Goal: Information Seeking & Learning: Learn about a topic

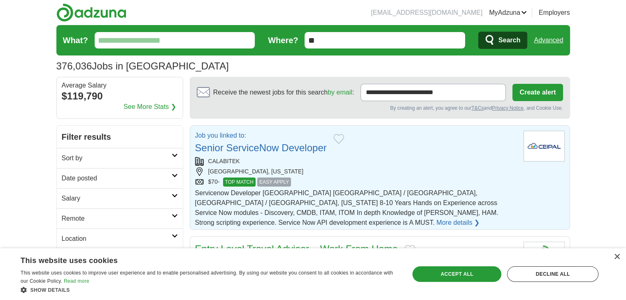
click at [139, 40] on input "What?" at bounding box center [175, 40] width 161 height 16
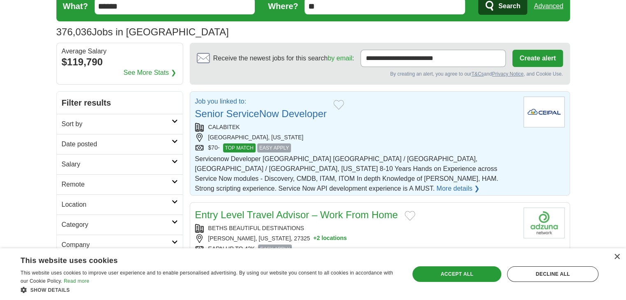
scroll to position [82, 0]
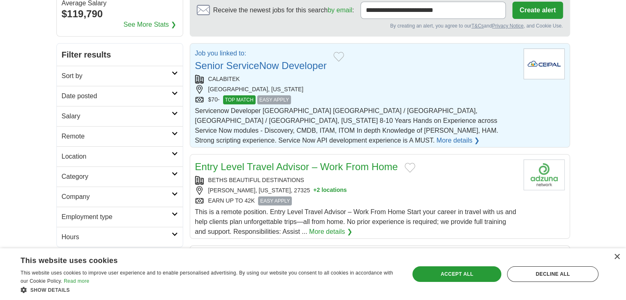
click at [140, 94] on h2 "Date posted" at bounding box center [117, 96] width 110 height 10
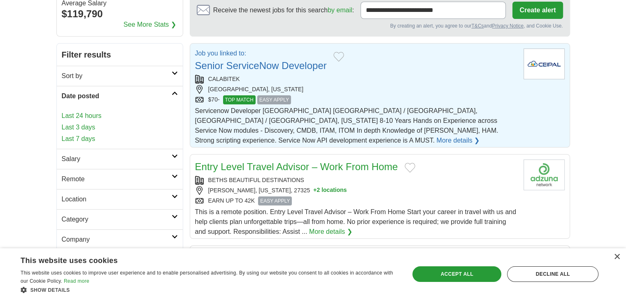
type input "******"
click at [92, 114] on link "Last 24 hours" at bounding box center [120, 116] width 116 height 10
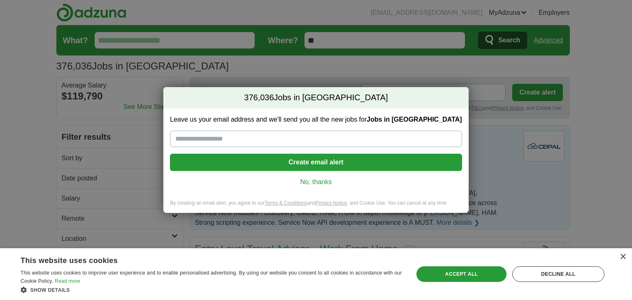
click at [300, 183] on link "No, thanks" at bounding box center [316, 182] width 279 height 9
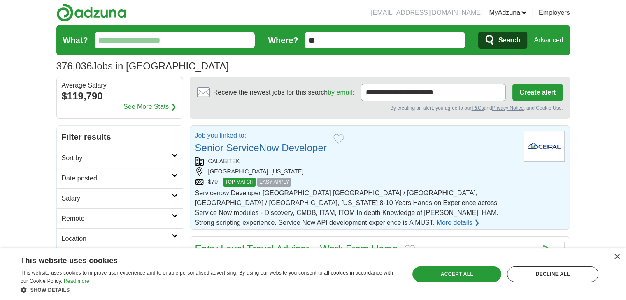
click at [149, 37] on input "What?" at bounding box center [175, 40] width 161 height 16
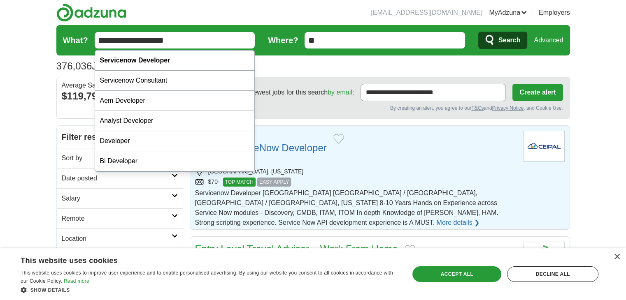
type input "**********"
click at [508, 38] on span "Search" at bounding box center [509, 40] width 22 height 16
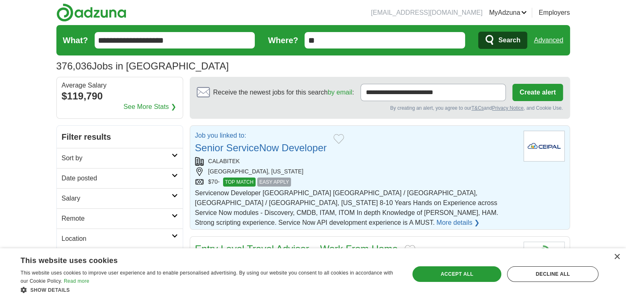
click at [508, 37] on span "Search" at bounding box center [509, 40] width 22 height 16
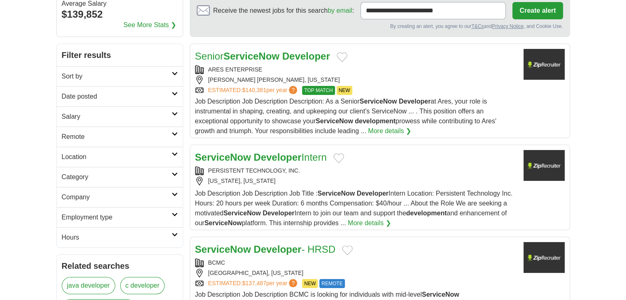
scroll to position [82, 0]
click at [172, 173] on icon at bounding box center [175, 174] width 6 height 4
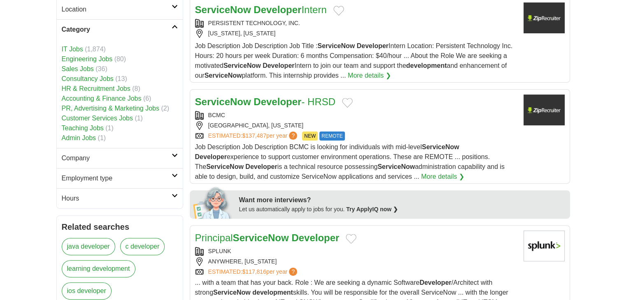
scroll to position [247, 0]
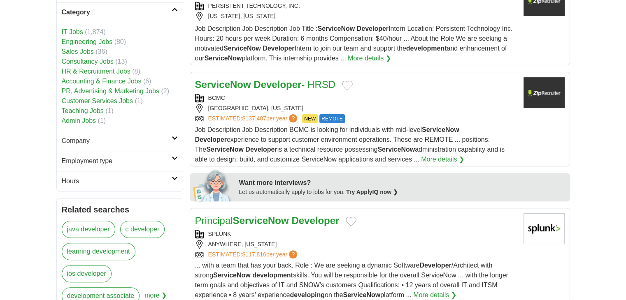
click at [172, 158] on icon at bounding box center [175, 158] width 6 height 4
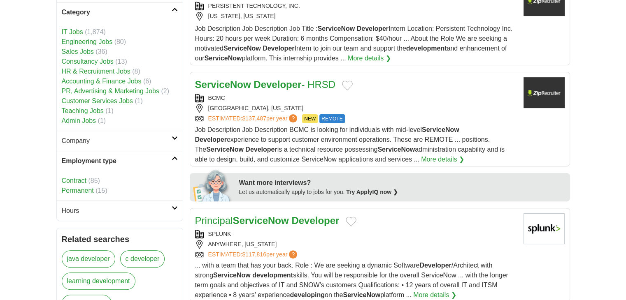
click at [85, 178] on link "Contract" at bounding box center [74, 180] width 25 height 7
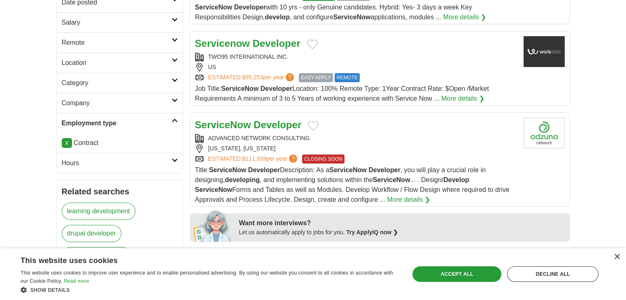
scroll to position [247, 0]
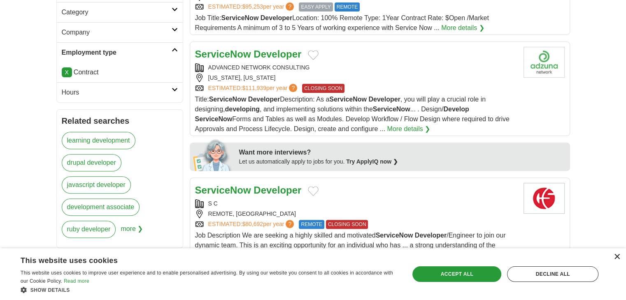
click at [617, 257] on div "×" at bounding box center [617, 257] width 6 height 6
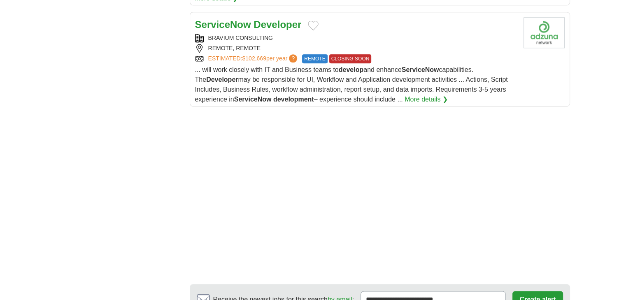
scroll to position [1111, 0]
